Goal: Download file/media

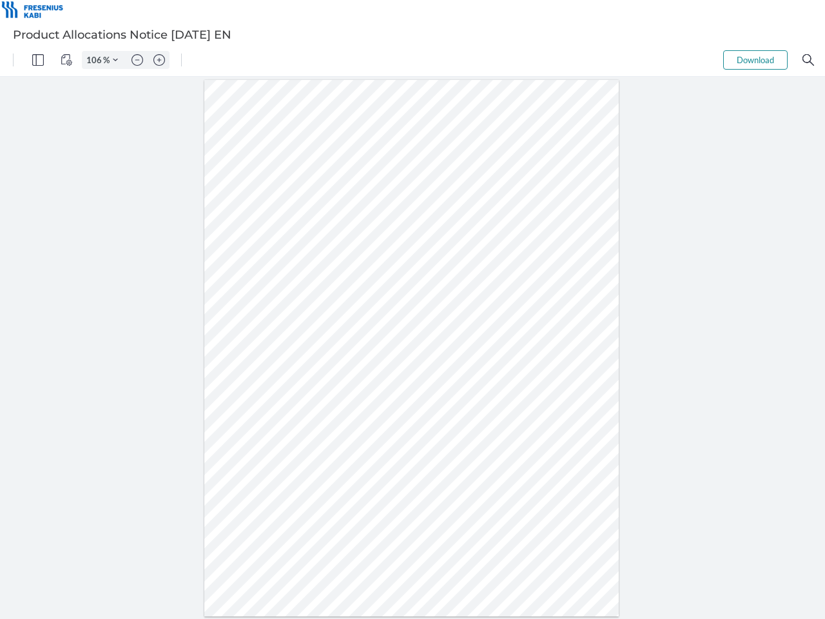
click at [38, 60] on img "Panel" at bounding box center [38, 60] width 12 height 12
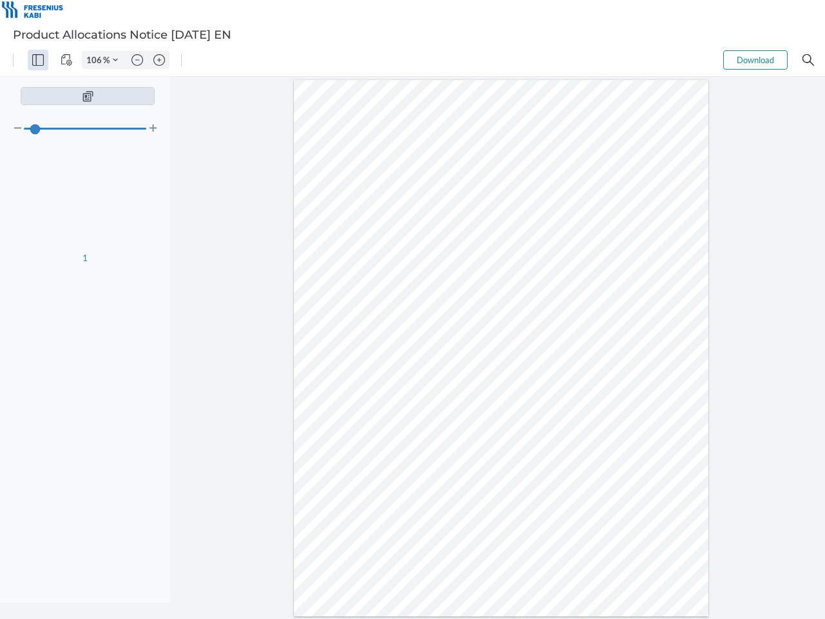
click at [66, 60] on img "View Controls" at bounding box center [67, 60] width 12 height 12
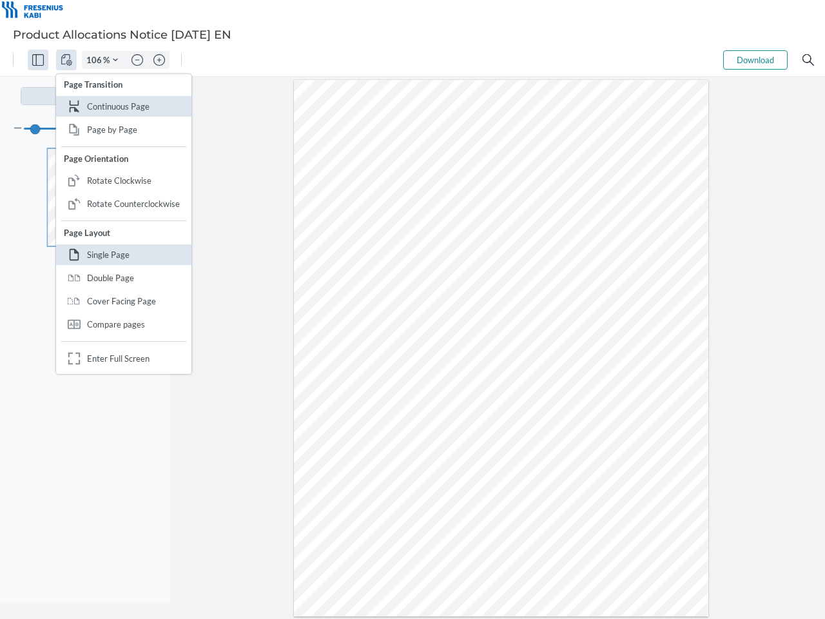
click at [96, 60] on input "106" at bounding box center [93, 60] width 21 height 12
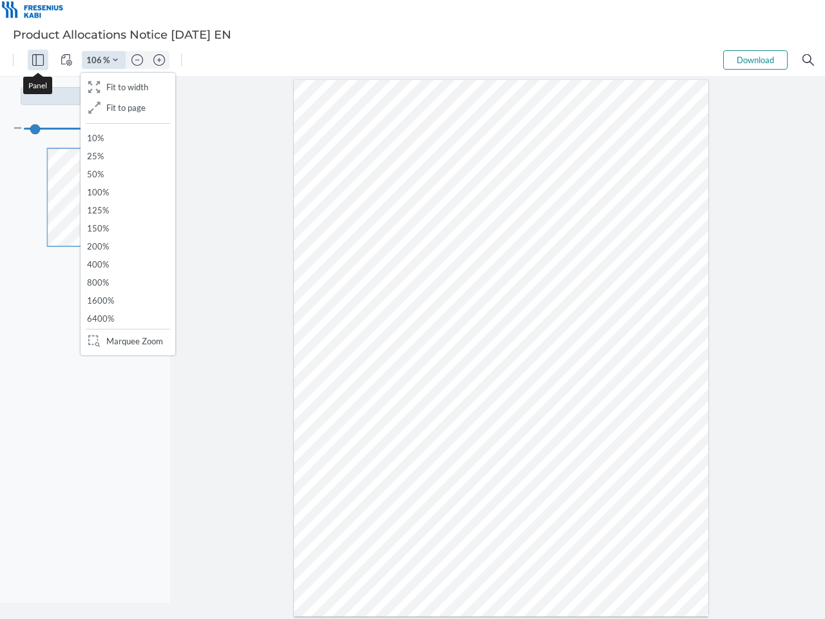
click at [115, 60] on img "Zoom Controls" at bounding box center [115, 59] width 5 height 5
click at [137, 60] on img "Zoom out" at bounding box center [138, 60] width 12 height 12
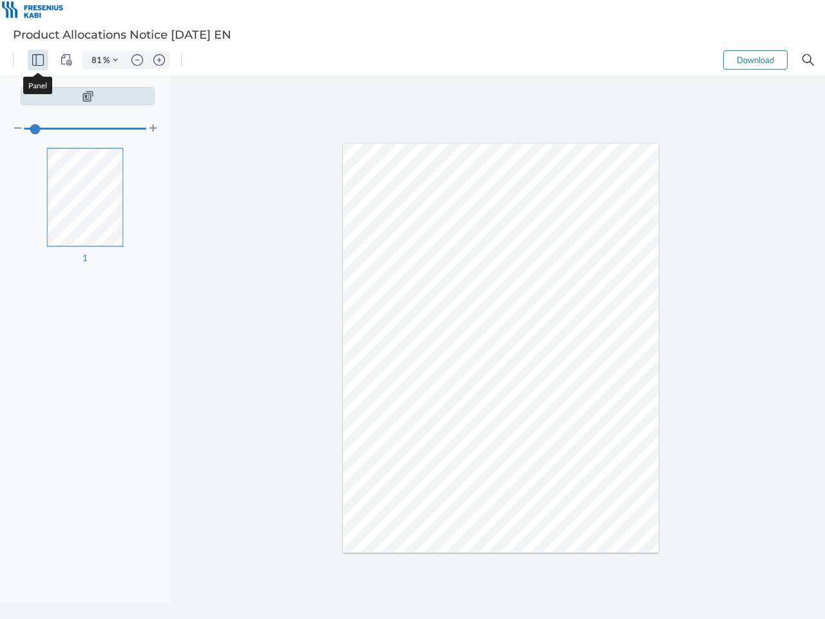
click at [159, 60] on img "Zoom in" at bounding box center [159, 60] width 12 height 12
type input "106"
click at [756, 60] on button "Download" at bounding box center [755, 59] width 64 height 19
click at [809, 60] on img "Search" at bounding box center [809, 60] width 12 height 12
